Goal: Information Seeking & Learning: Find specific page/section

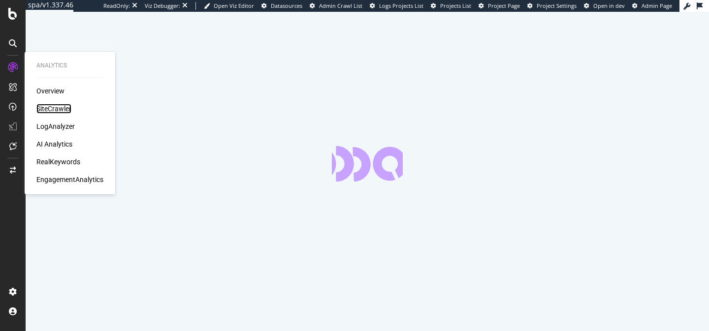
click at [50, 112] on div "SiteCrawler" at bounding box center [53, 109] width 35 height 10
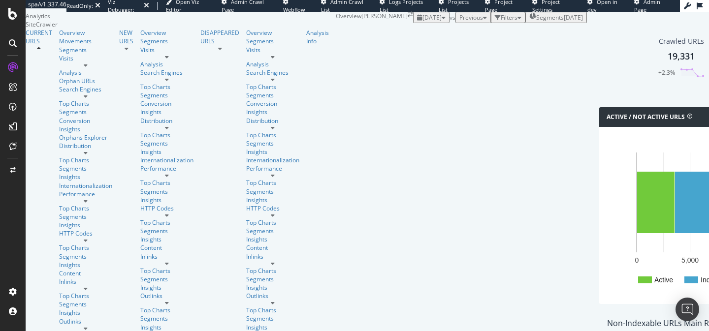
click at [422, 22] on span "[DATE]" at bounding box center [431, 17] width 19 height 8
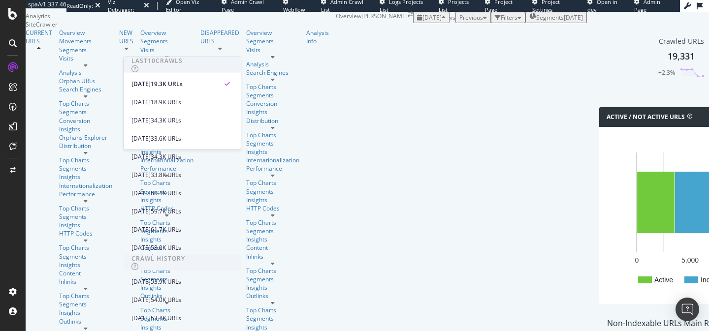
click at [459, 22] on span "Previous" at bounding box center [471, 17] width 24 height 8
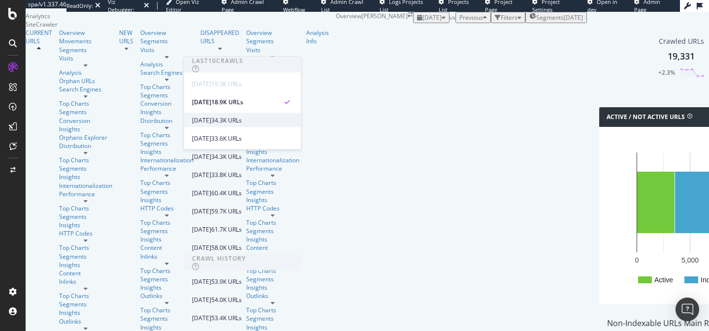
click at [211, 120] on div "[DATE]" at bounding box center [201, 120] width 19 height 9
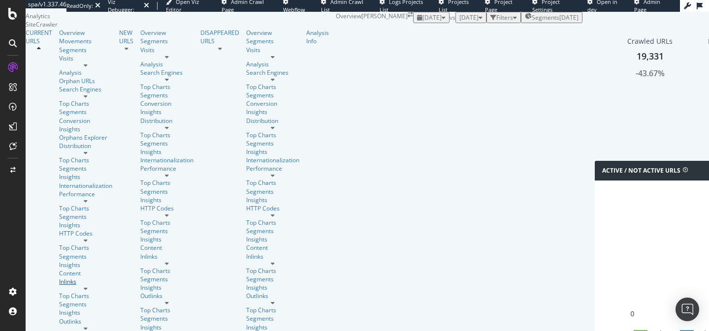
scroll to position [11, 0]
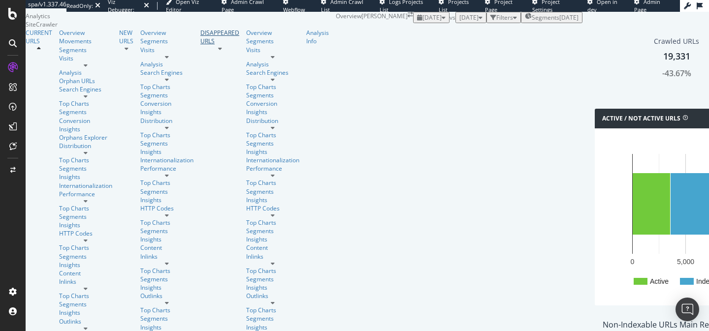
click at [200, 45] on div "DISAPPEARED URLS" at bounding box center [219, 37] width 39 height 17
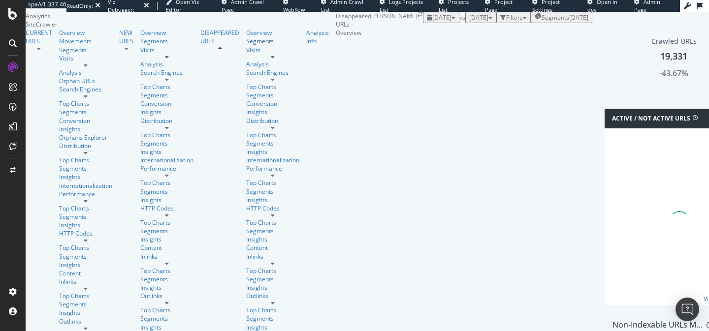
click at [246, 45] on div "Segments" at bounding box center [272, 41] width 53 height 8
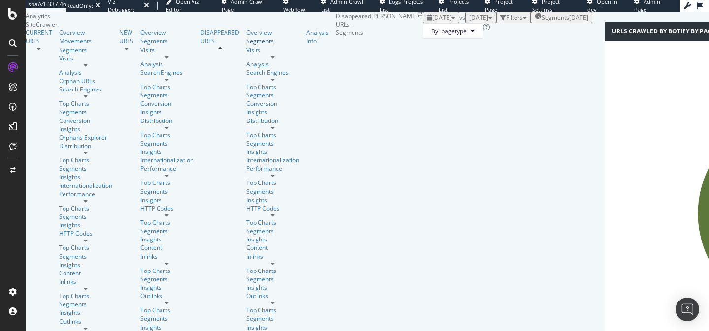
scroll to position [80, 0]
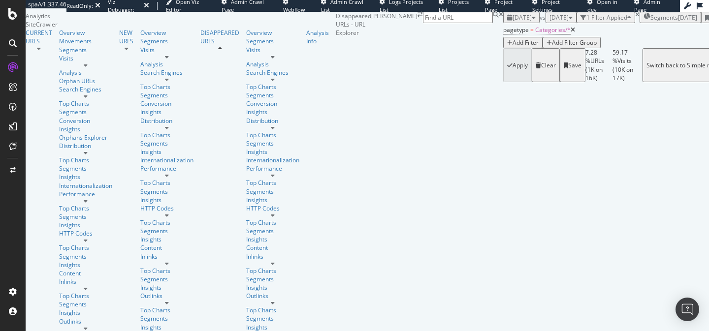
scroll to position [896, 0]
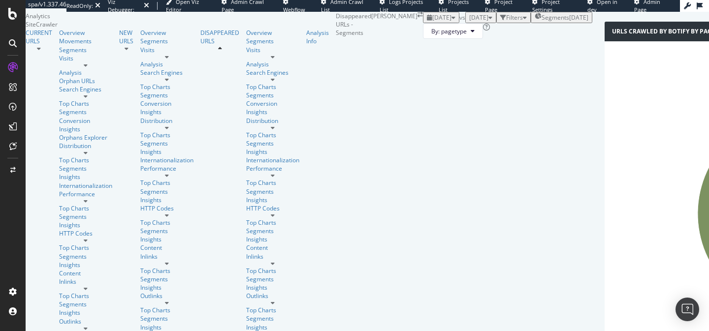
scroll to position [92, 0]
click at [119, 45] on link "NEW URLS" at bounding box center [126, 37] width 14 height 17
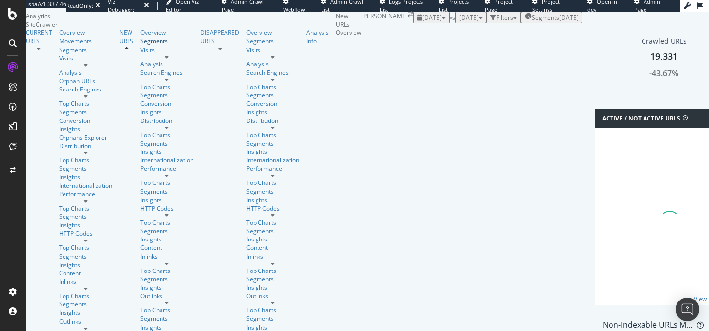
click at [140, 45] on div "Segments" at bounding box center [166, 41] width 53 height 8
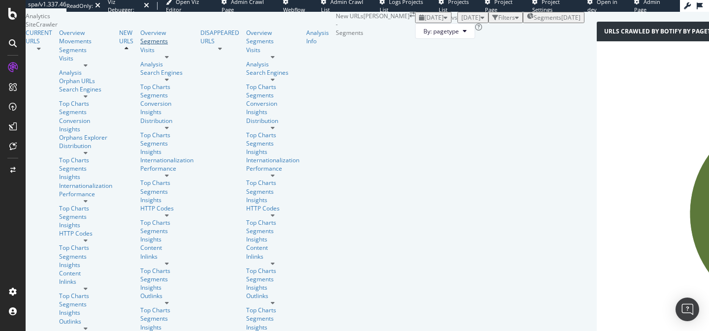
scroll to position [82, 0]
click at [124, 52] on icon at bounding box center [126, 49] width 4 height 6
click at [200, 45] on div "DISAPPEARED URLS" at bounding box center [219, 37] width 39 height 17
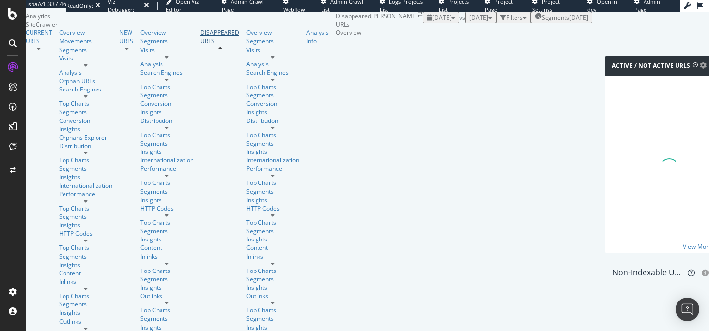
scroll to position [50, 0]
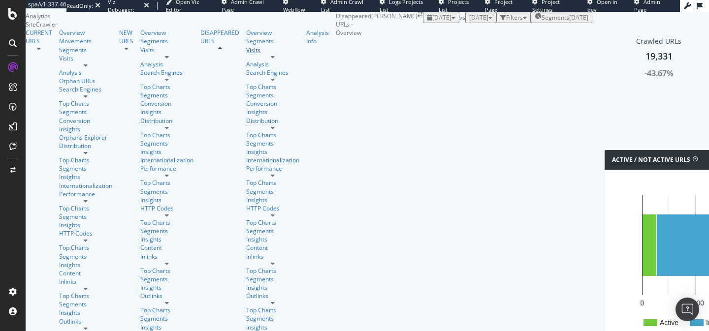
click at [246, 54] on link "Visits" at bounding box center [272, 50] width 53 height 8
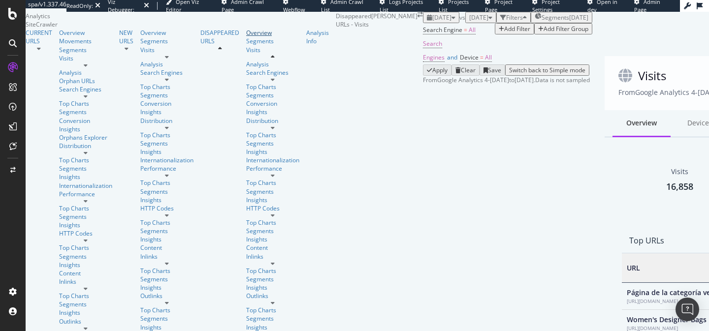
click at [246, 37] on div "Overview" at bounding box center [272, 33] width 53 height 8
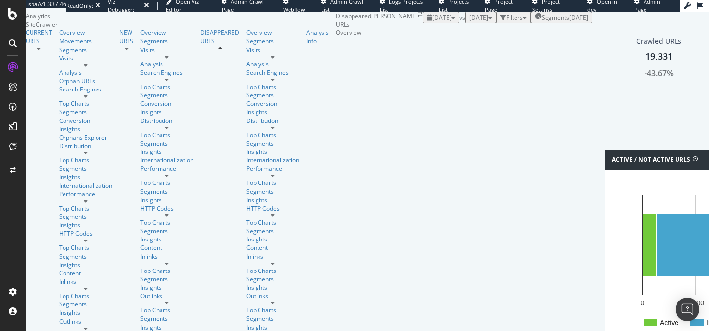
click at [432, 22] on span "[DATE]" at bounding box center [441, 17] width 19 height 8
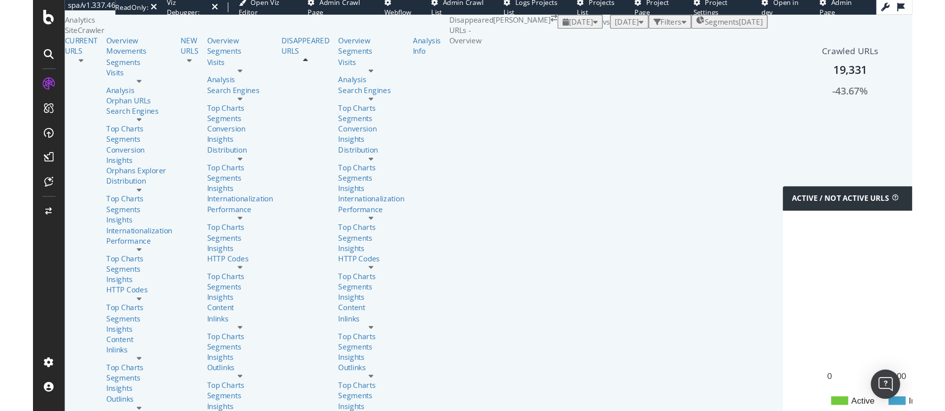
scroll to position [11, 0]
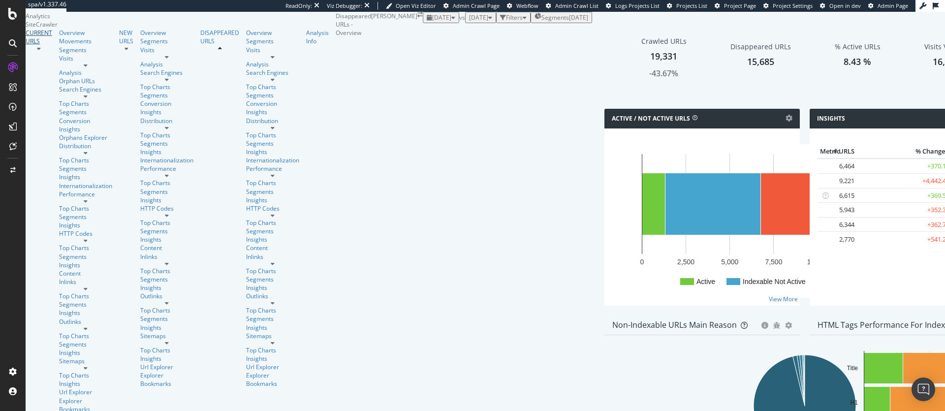
click at [52, 45] on div "CURRENT URLS" at bounding box center [39, 37] width 27 height 17
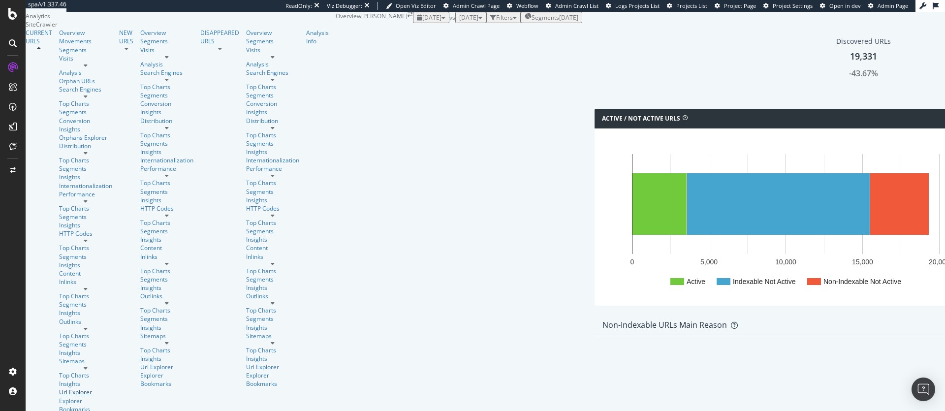
click at [59, 331] on div "Url Explorer" at bounding box center [85, 392] width 53 height 8
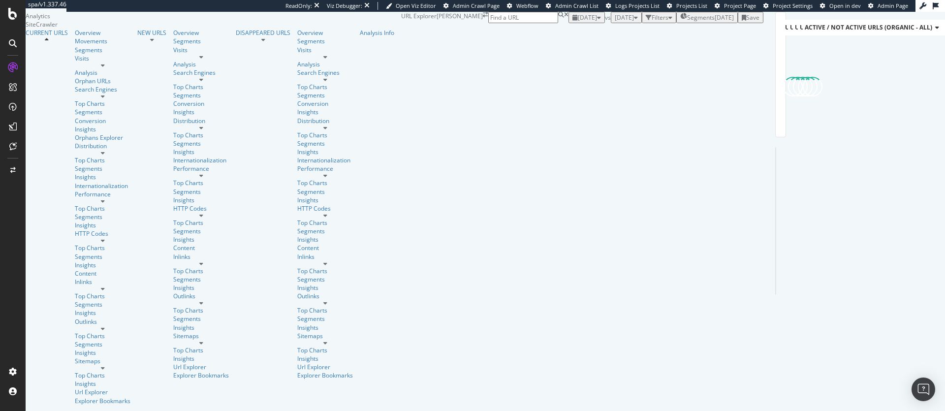
click at [651, 22] on div "Filters" at bounding box center [659, 17] width 17 height 8
click at [578, 33] on div "Add Filter" at bounding box center [591, 29] width 26 height 8
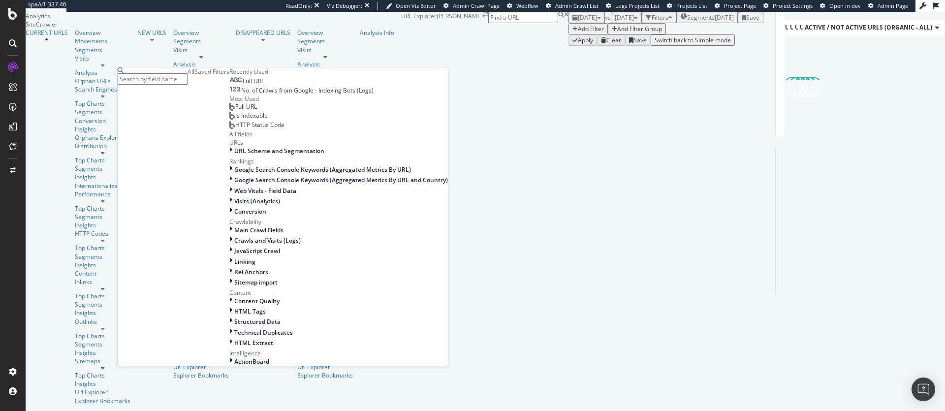
click at [243, 85] on span "Full URL" at bounding box center [254, 81] width 22 height 8
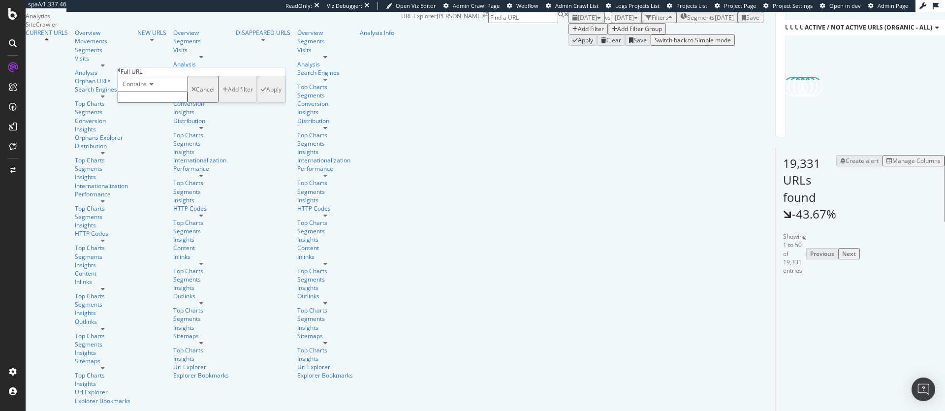
click at [152, 103] on input "text" at bounding box center [153, 97] width 70 height 11
paste input "[URL][DOMAIN_NAME][PERSON_NAME][PERSON_NAME]"
type input "[URL][DOMAIN_NAME][PERSON_NAME][PERSON_NAME]"
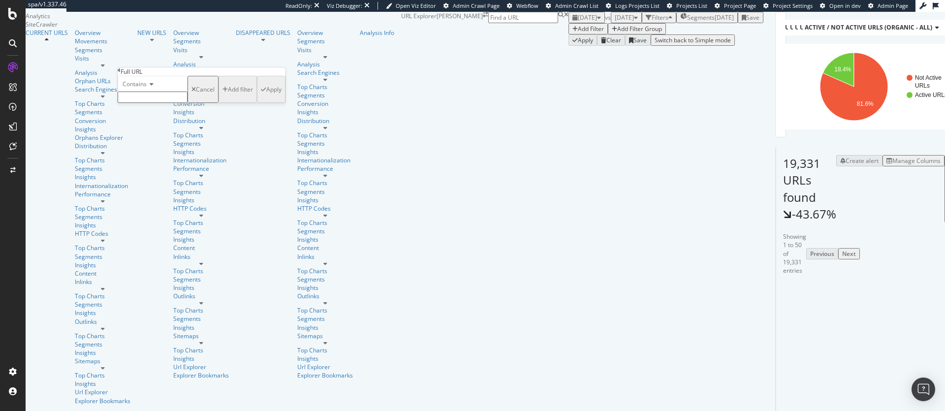
paste input "good-girl-eau-de-parfum"
type input "good-girl-eau-de-parfum"
click at [266, 96] on div "Apply" at bounding box center [273, 92] width 15 height 8
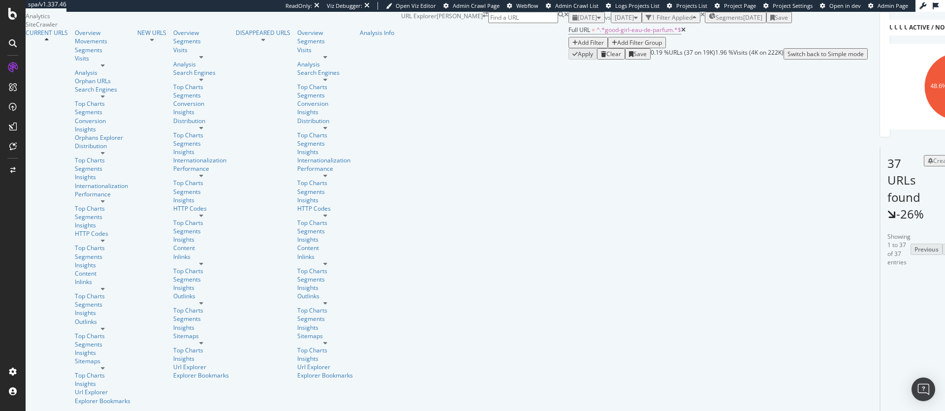
scroll to position [94, 0]
